Goal: Download file/media

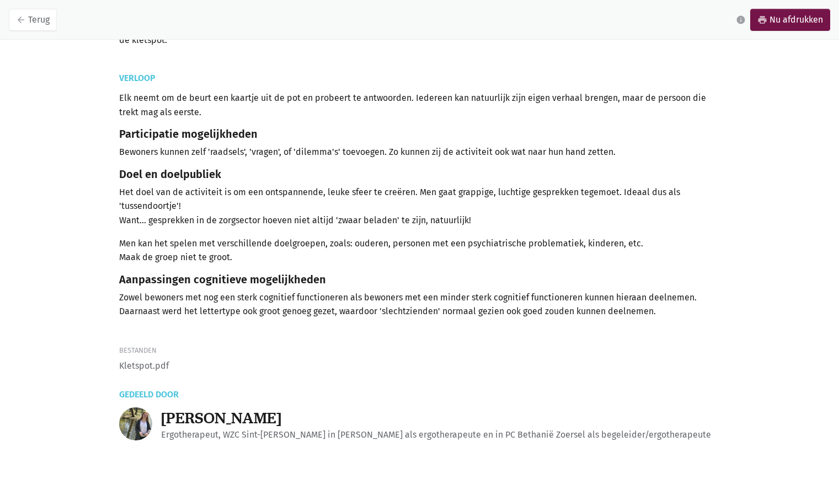
scroll to position [128, 0]
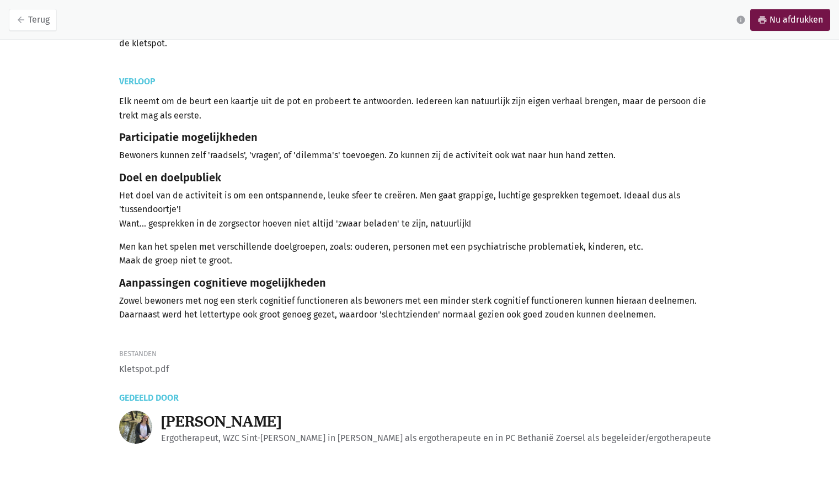
click at [130, 367] on li "Kletspot.pdf" at bounding box center [419, 369] width 601 height 14
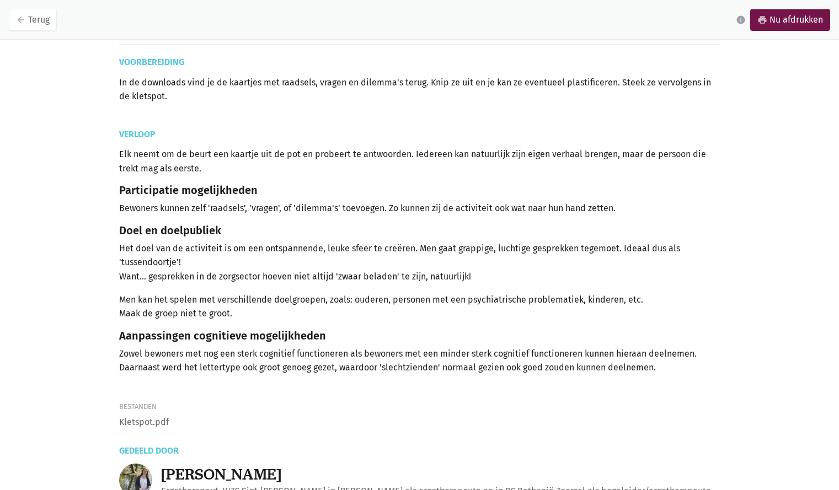
scroll to position [131, 0]
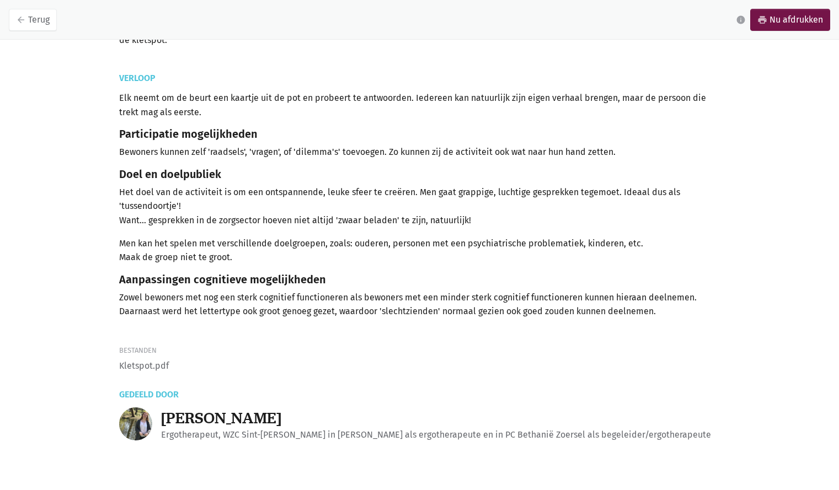
click at [263, 378] on div "Activiteit Babbelen met de kletspot Door [PERSON_NAME] Voorbereiding In de down…" at bounding box center [419, 179] width 629 height 525
click at [136, 361] on li "Kletspot.pdf" at bounding box center [419, 366] width 601 height 14
drag, startPoint x: 136, startPoint y: 361, endPoint x: 131, endPoint y: 350, distance: 12.6
click at [131, 350] on div "Activiteit Babbelen met de kletspot Door [PERSON_NAME] Voorbereiding In de down…" at bounding box center [419, 179] width 629 height 525
click at [131, 350] on div "Bestanden" at bounding box center [419, 351] width 601 height 12
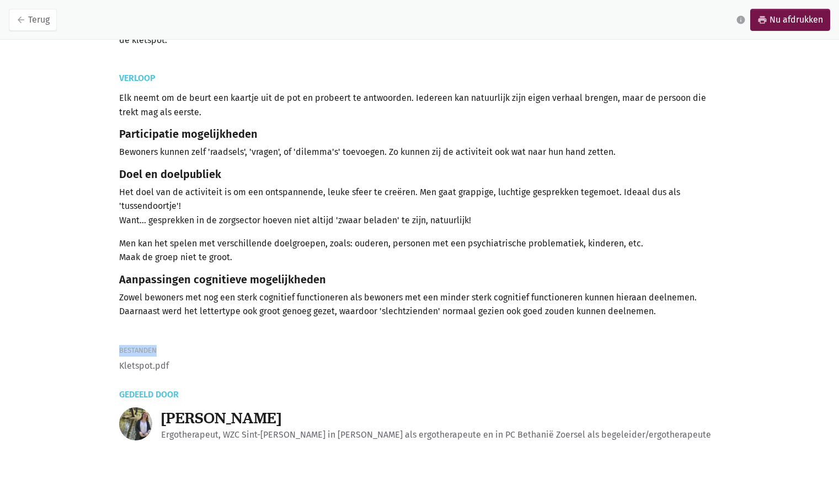
click at [131, 350] on div "Bestanden" at bounding box center [419, 351] width 601 height 12
click at [40, 23] on link "arrow_back Terug" at bounding box center [33, 20] width 48 height 22
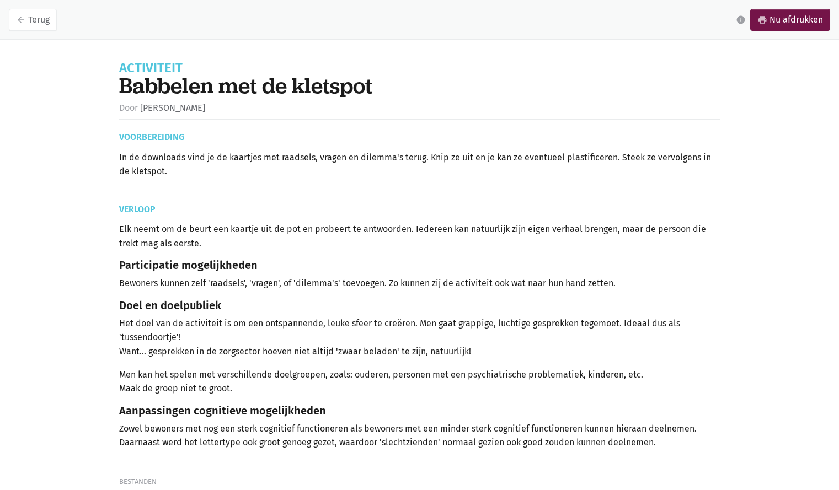
scroll to position [131, 0]
